Goal: Transaction & Acquisition: Download file/media

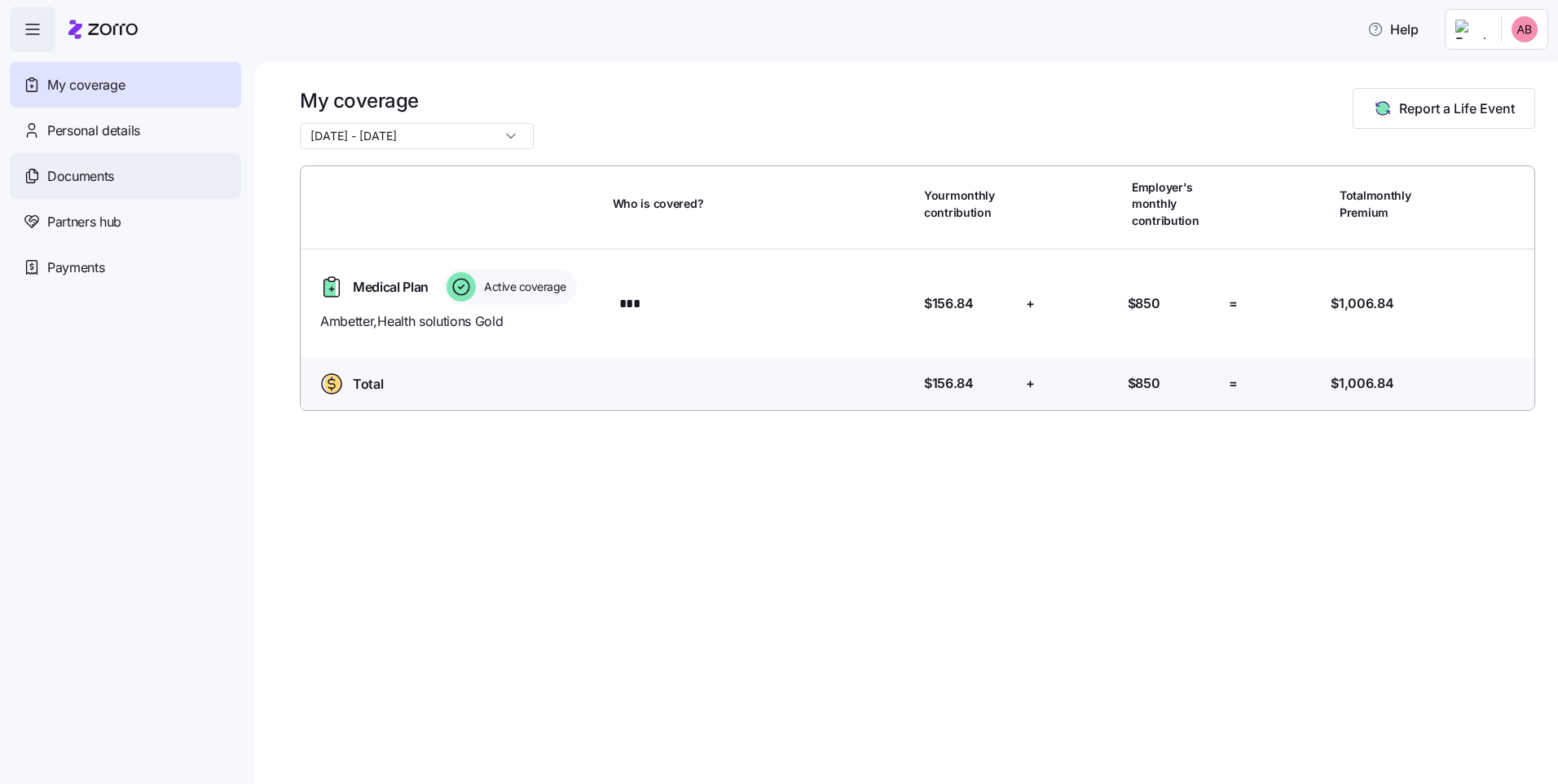
click at [93, 181] on span "Documents" at bounding box center [80, 176] width 67 height 21
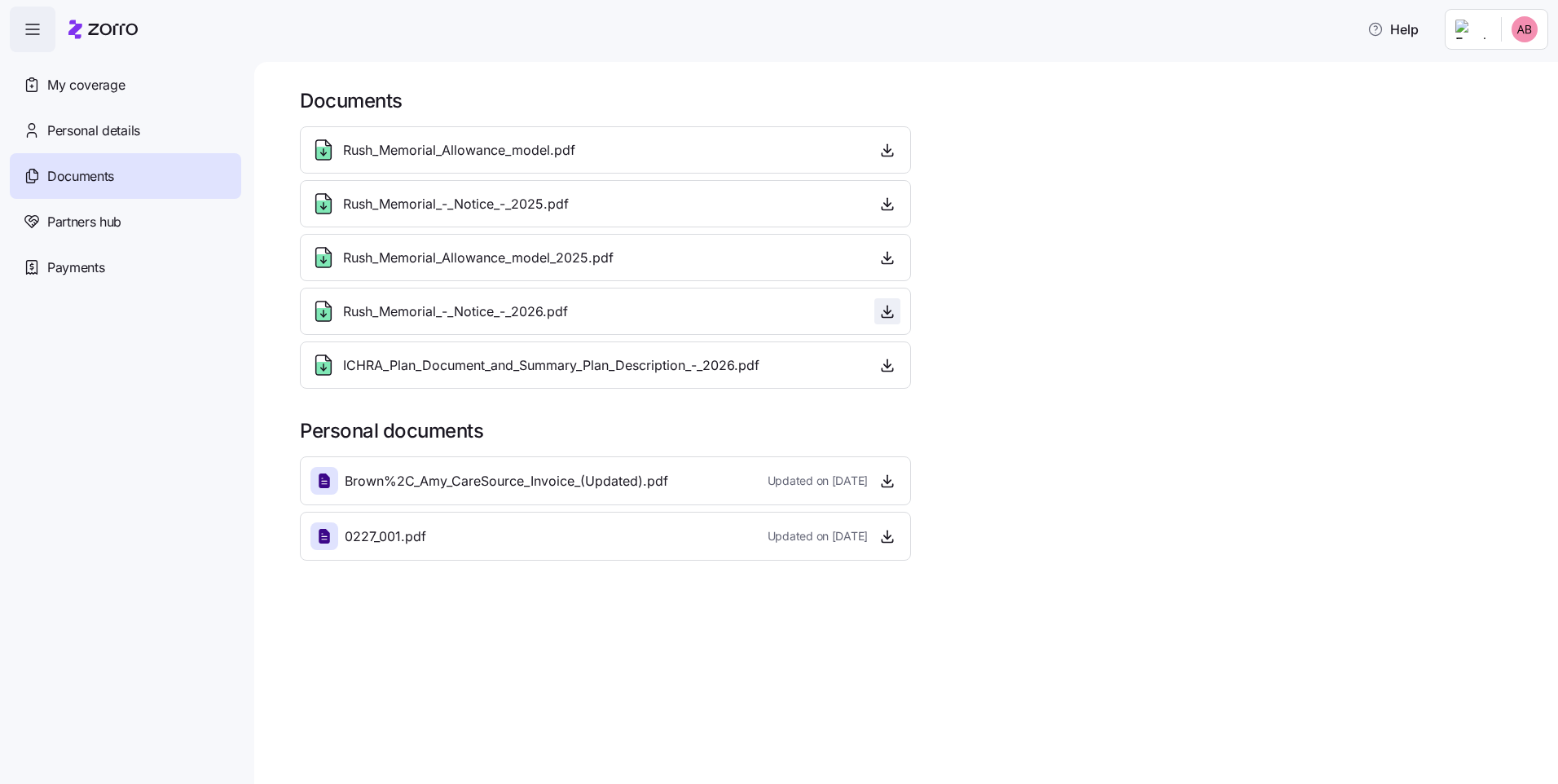
click at [885, 307] on icon "button" at bounding box center [887, 312] width 16 height 16
click at [890, 370] on icon "button" at bounding box center [887, 365] width 16 height 16
click at [1524, 29] on html "Help My coverage Personal details Documents Partners hub Payments Documents Rus…" at bounding box center [779, 387] width 1558 height 774
click at [1498, 96] on div "Log out" at bounding box center [1481, 100] width 64 height 18
